Goal: Task Accomplishment & Management: Use online tool/utility

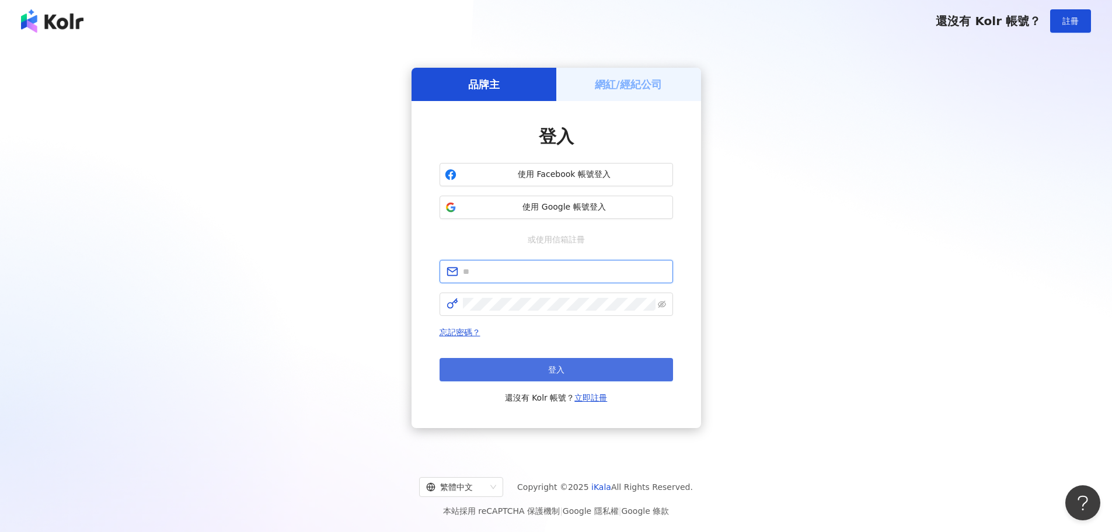
type input "**********"
click at [549, 370] on span "登入" at bounding box center [556, 369] width 16 height 9
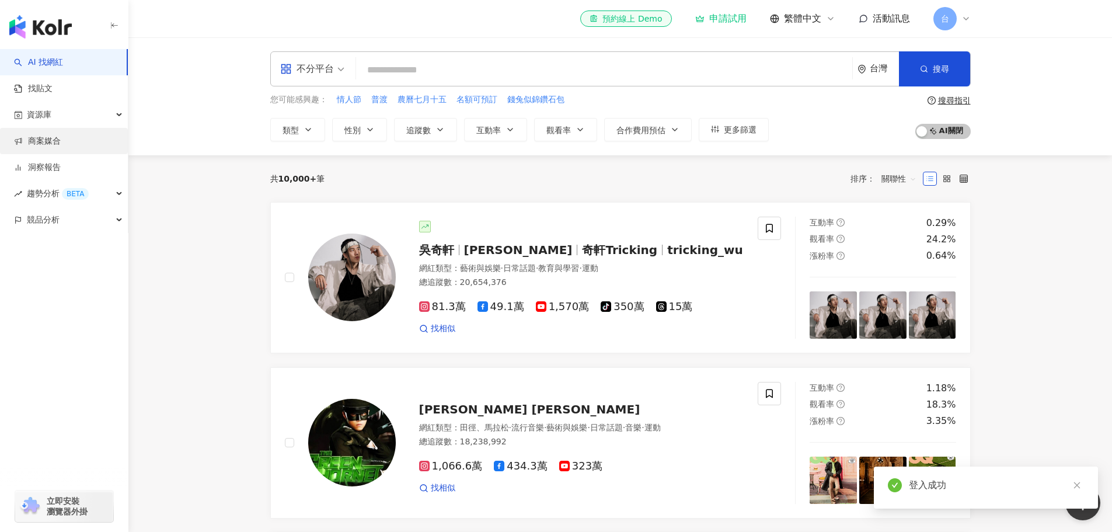
click at [61, 147] on link "商案媒合" at bounding box center [37, 141] width 47 height 12
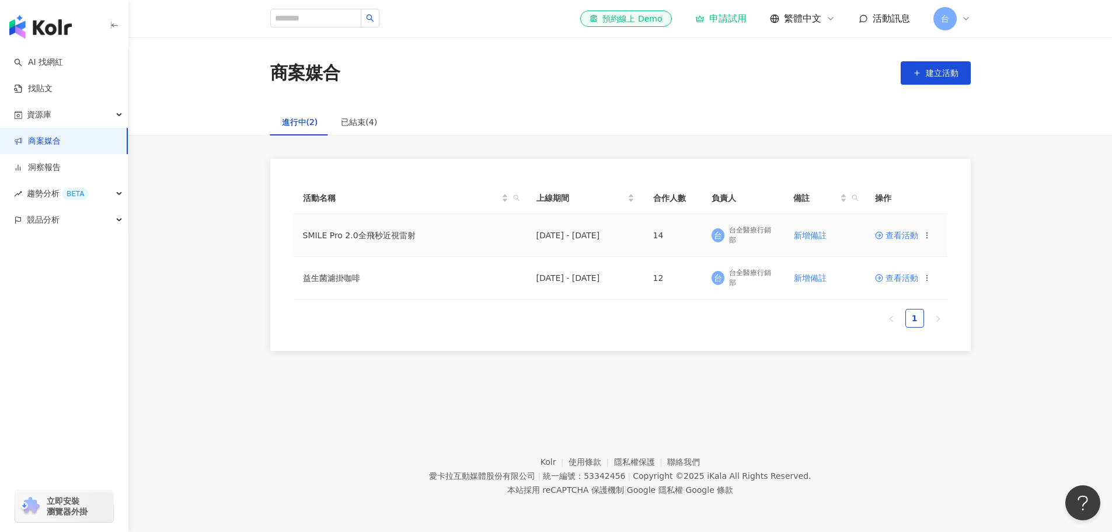
click at [883, 238] on icon at bounding box center [879, 235] width 8 height 8
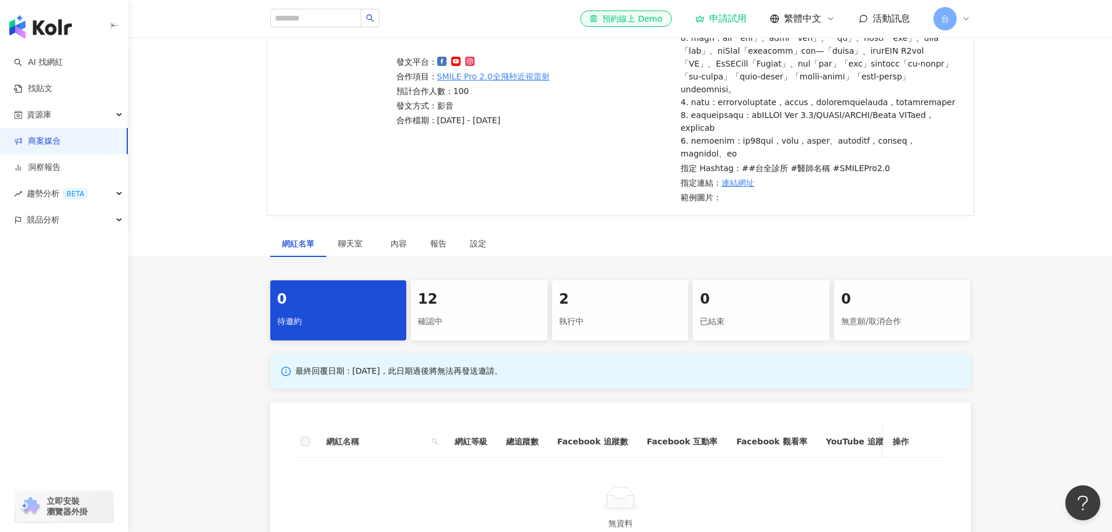
scroll to position [350, 0]
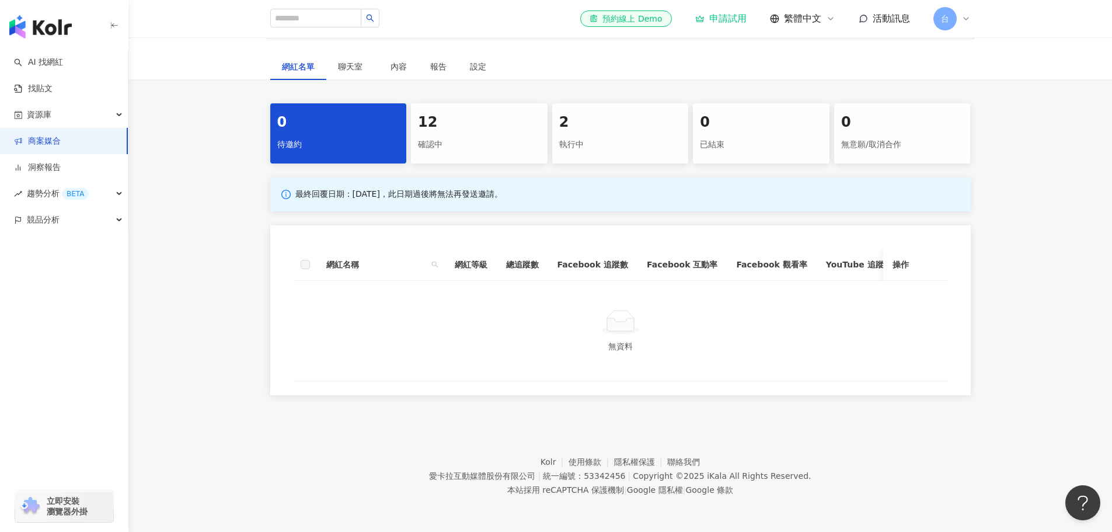
click at [464, 121] on div "12 確認中" at bounding box center [479, 133] width 137 height 60
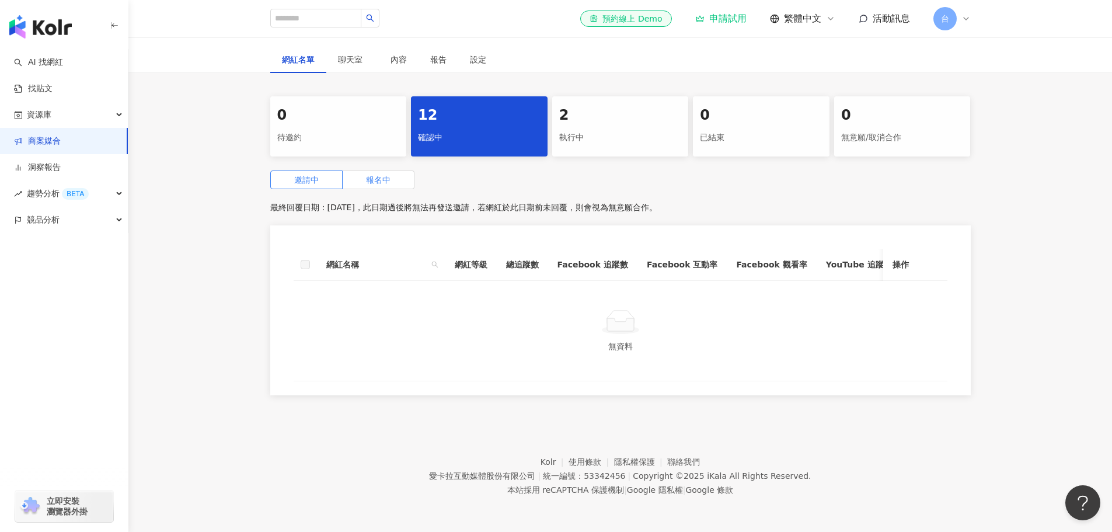
click at [403, 189] on label "報名中" at bounding box center [379, 179] width 72 height 19
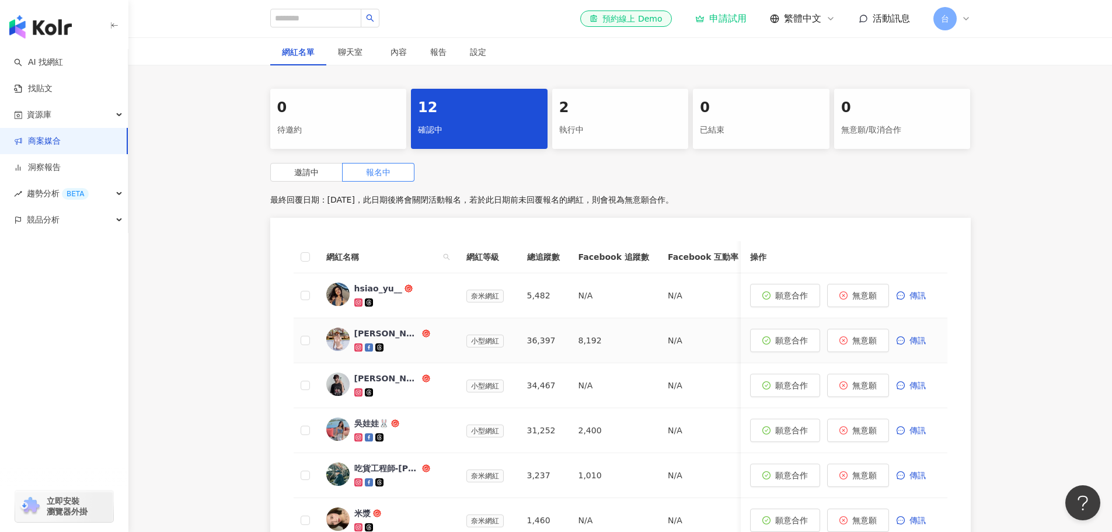
click at [382, 339] on div "[PERSON_NAME] Travelmap" at bounding box center [386, 334] width 65 height 12
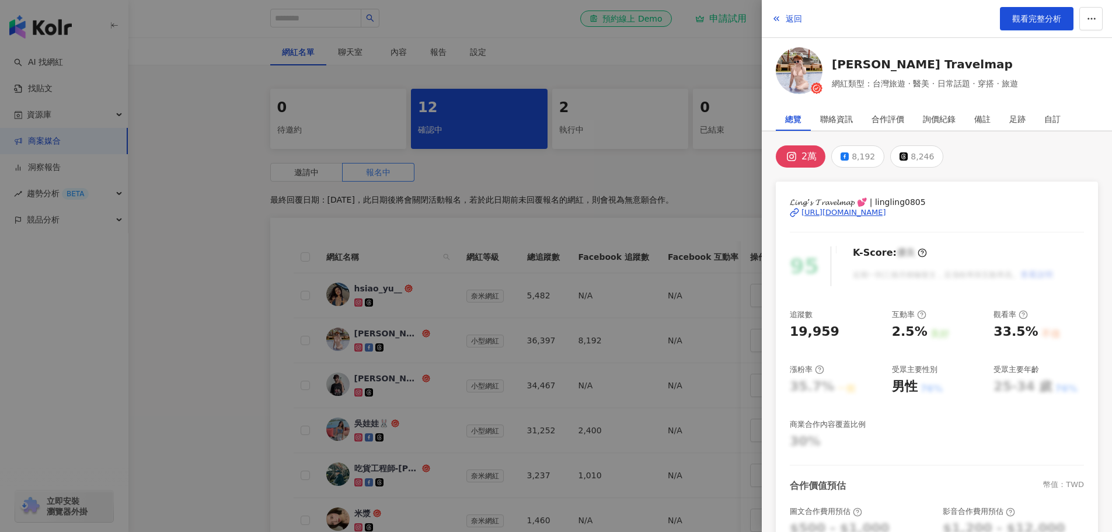
click at [639, 196] on div at bounding box center [556, 266] width 1112 height 532
